Goal: Participate in discussion

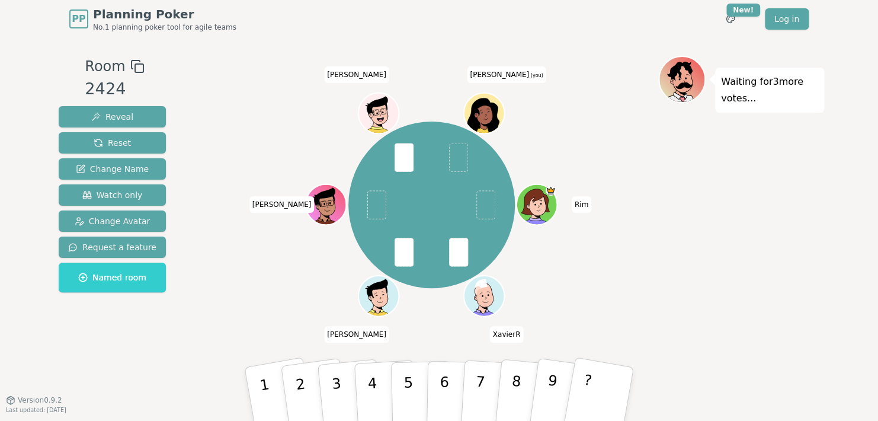
click at [777, 310] on div "Waiting for 3 more votes..." at bounding box center [741, 219] width 166 height 326
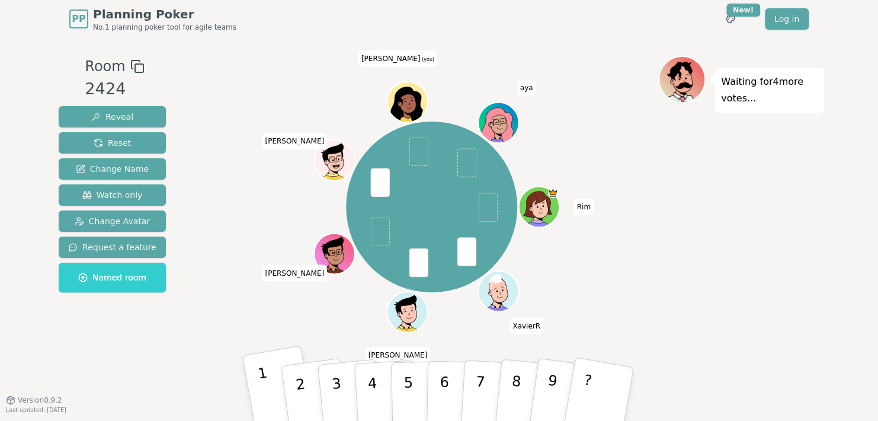
click at [265, 388] on p "1" at bounding box center [267, 396] width 20 height 65
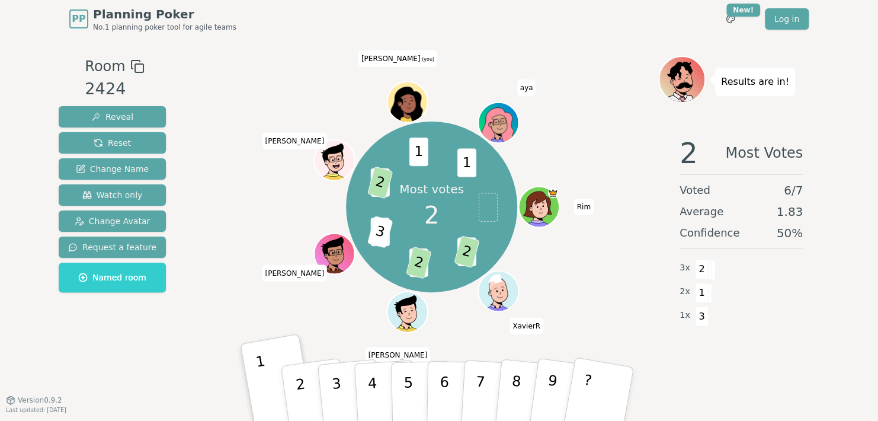
click at [120, 328] on div "Room 2424 Reveal Reset Change Name Watch only Change Avatar Request a feature N…" at bounding box center [112, 219] width 117 height 326
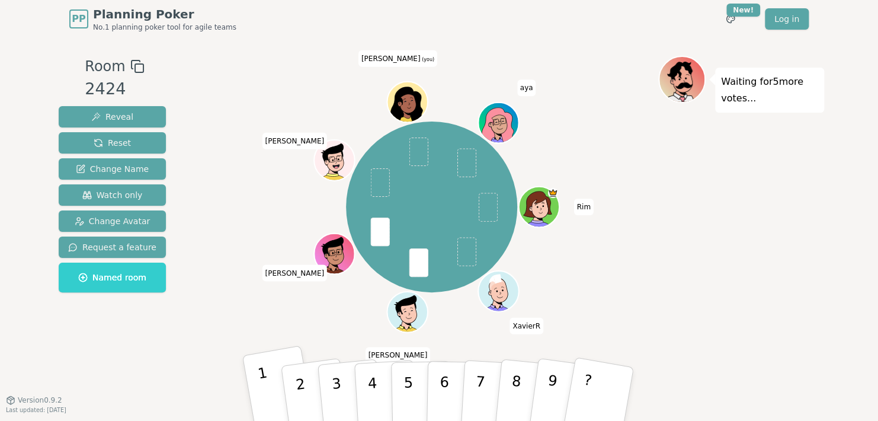
click at [270, 392] on button "1" at bounding box center [279, 394] width 74 height 98
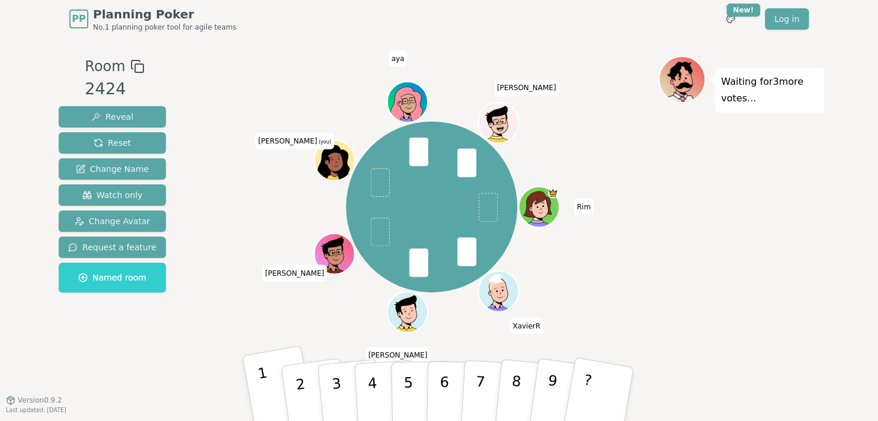
click at [268, 379] on button "1" at bounding box center [279, 394] width 74 height 98
click at [277, 373] on button "1" at bounding box center [279, 394] width 74 height 98
click at [245, 372] on button "1" at bounding box center [279, 394] width 74 height 98
click at [306, 383] on button "2" at bounding box center [314, 394] width 71 height 96
click at [257, 385] on button "1" at bounding box center [279, 394] width 74 height 98
